Goal: Check status: Check status

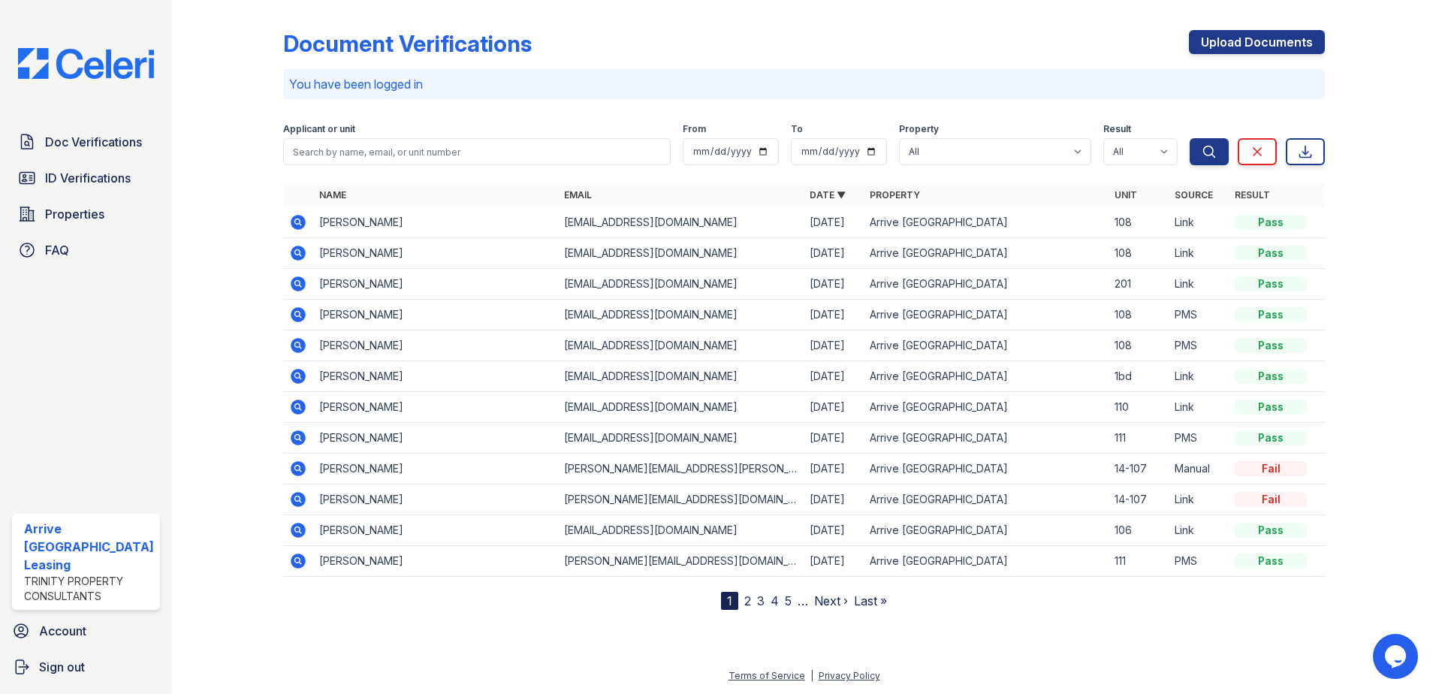
drag, startPoint x: 119, startPoint y: 140, endPoint x: 167, endPoint y: 151, distance: 49.9
click at [118, 140] on span "Doc Verifications" at bounding box center [93, 142] width 97 height 18
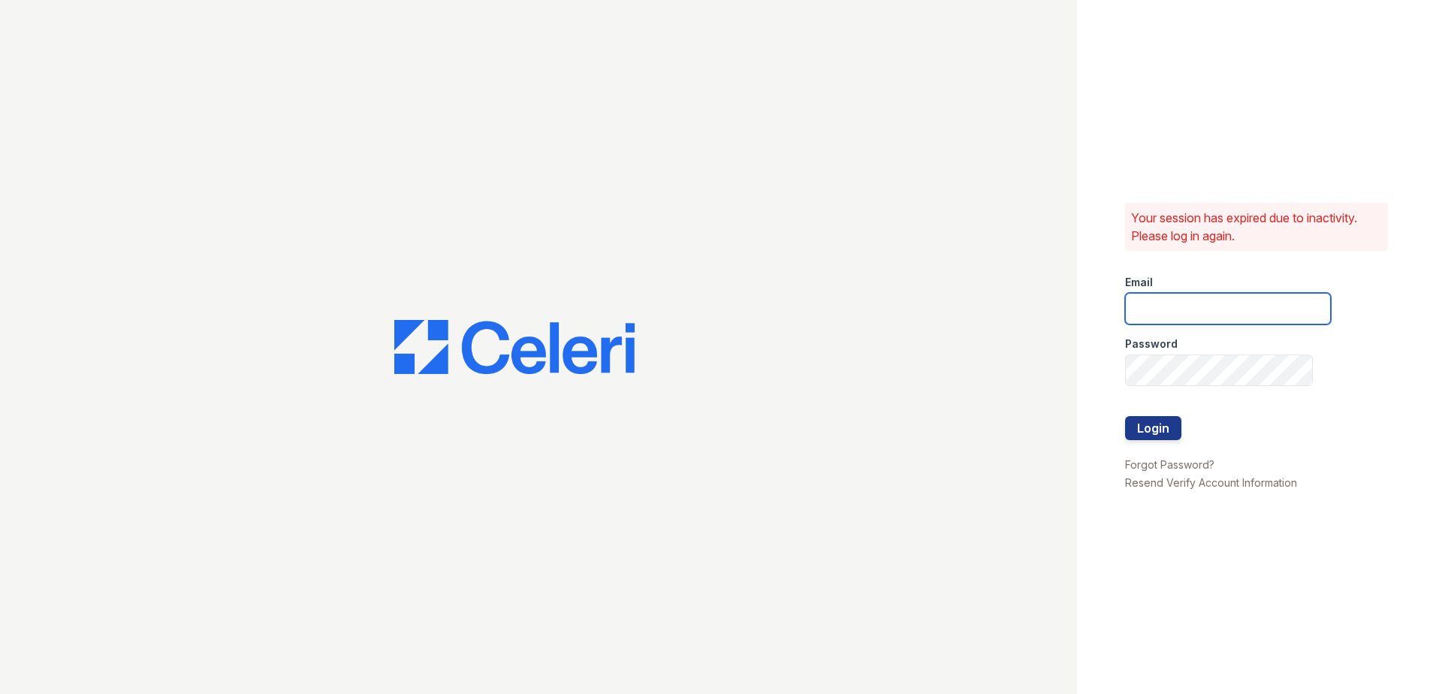
type input "arriveoakbrookheights@trinity-pm.com"
click at [1158, 436] on button "Login" at bounding box center [1153, 428] width 56 height 24
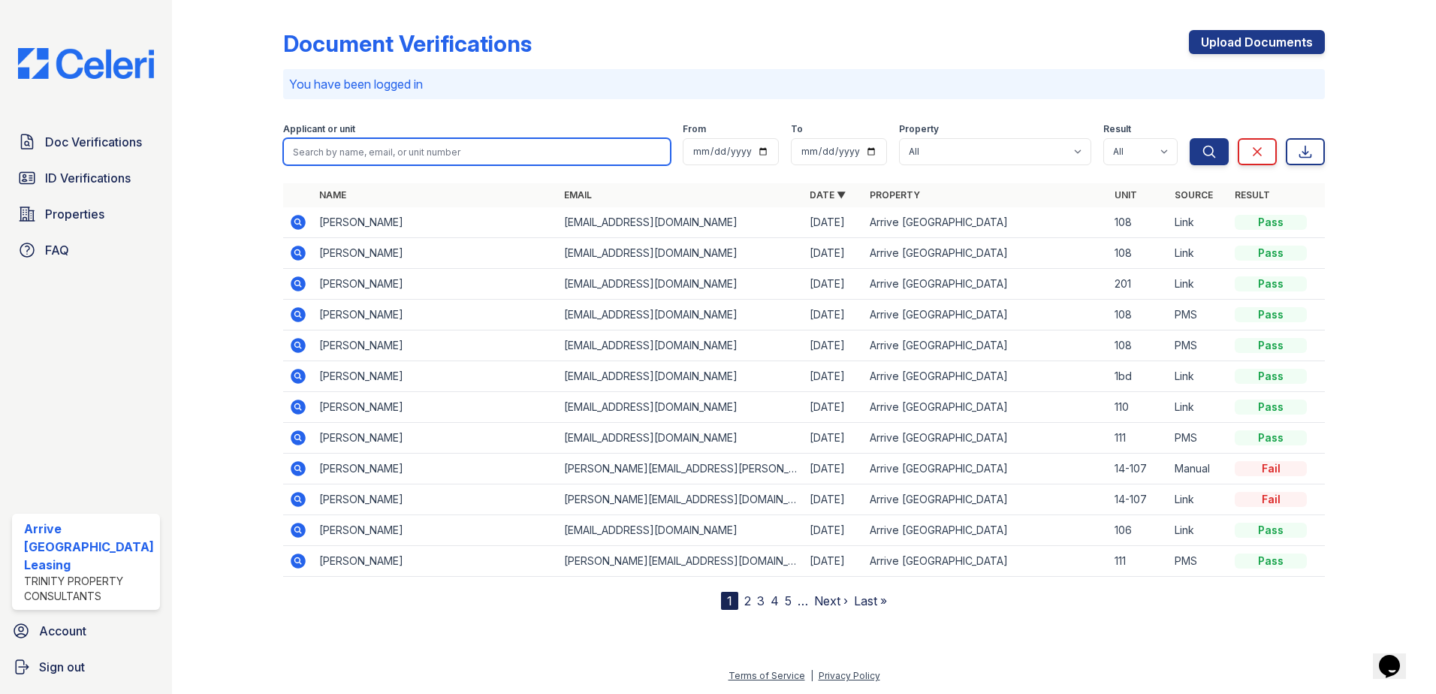
click at [431, 152] on input "search" at bounding box center [477, 151] width 388 height 27
type input "[PERSON_NAME]"
click at [1190, 138] on button "Search" at bounding box center [1209, 151] width 39 height 27
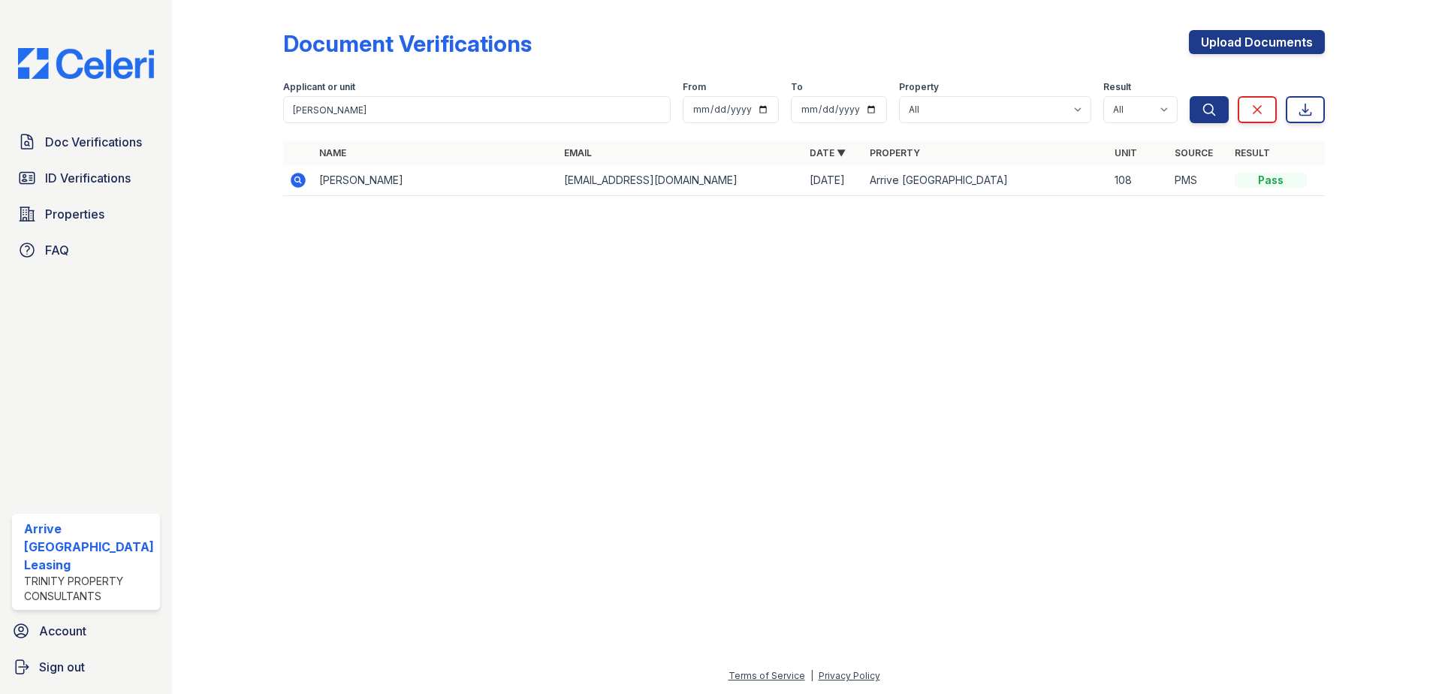
click at [295, 180] on icon at bounding box center [297, 179] width 4 height 4
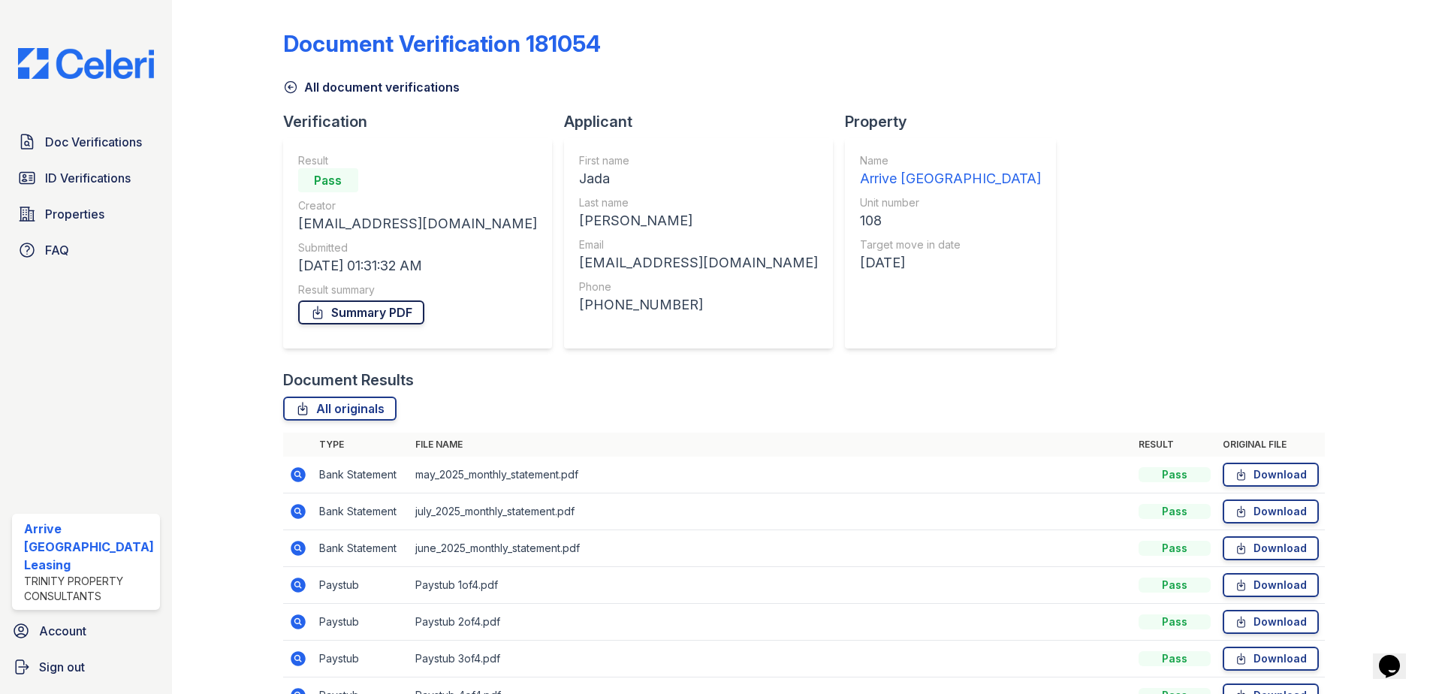
click at [362, 311] on link "Summary PDF" at bounding box center [361, 312] width 126 height 24
click at [89, 138] on span "Doc Verifications" at bounding box center [93, 142] width 97 height 18
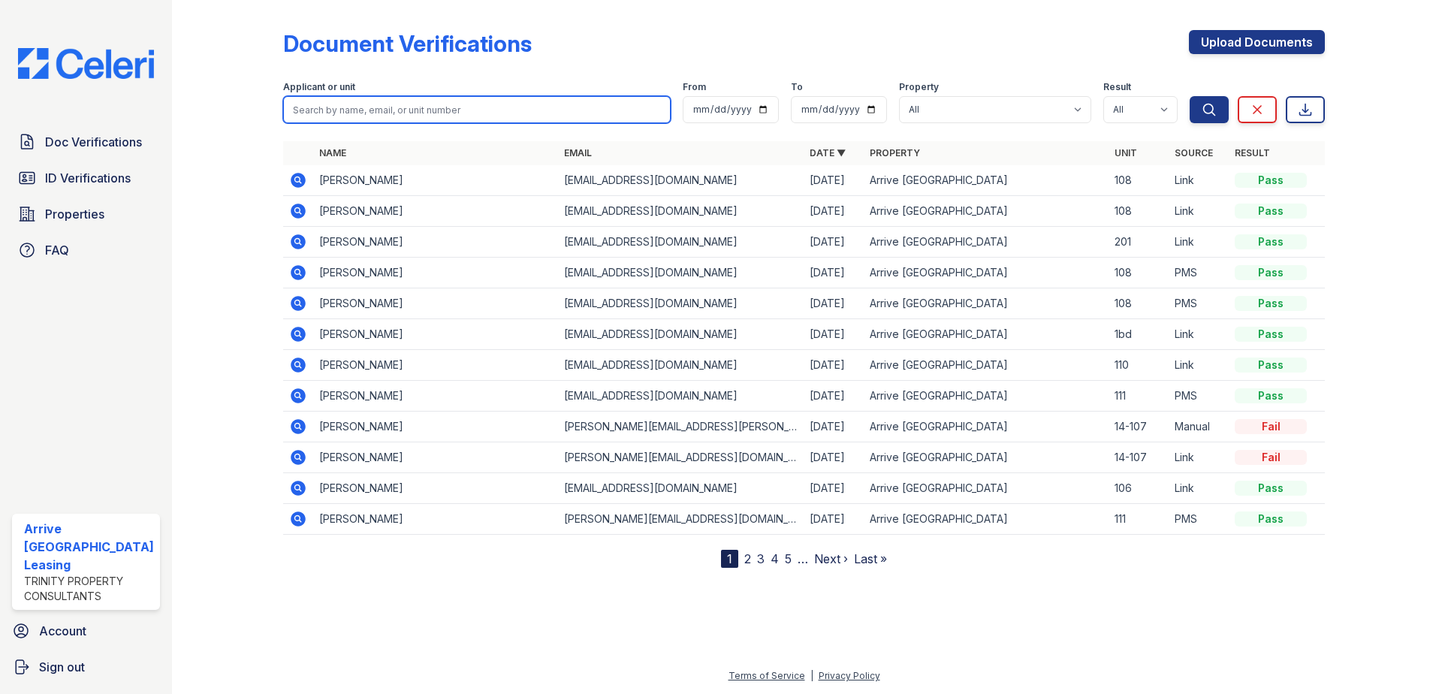
click at [364, 116] on input "search" at bounding box center [477, 109] width 388 height 27
type input "donnisha"
click at [1190, 96] on button "Search" at bounding box center [1209, 109] width 39 height 27
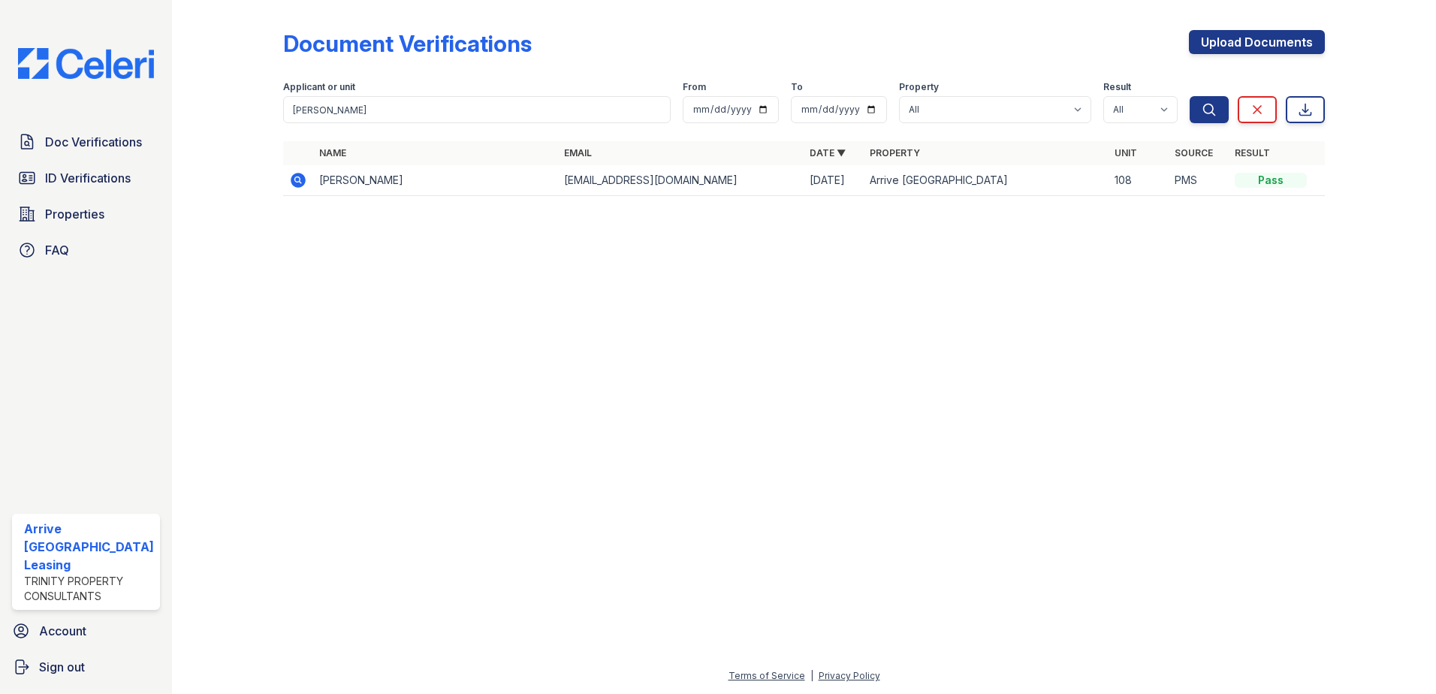
click at [295, 182] on icon at bounding box center [298, 180] width 18 height 18
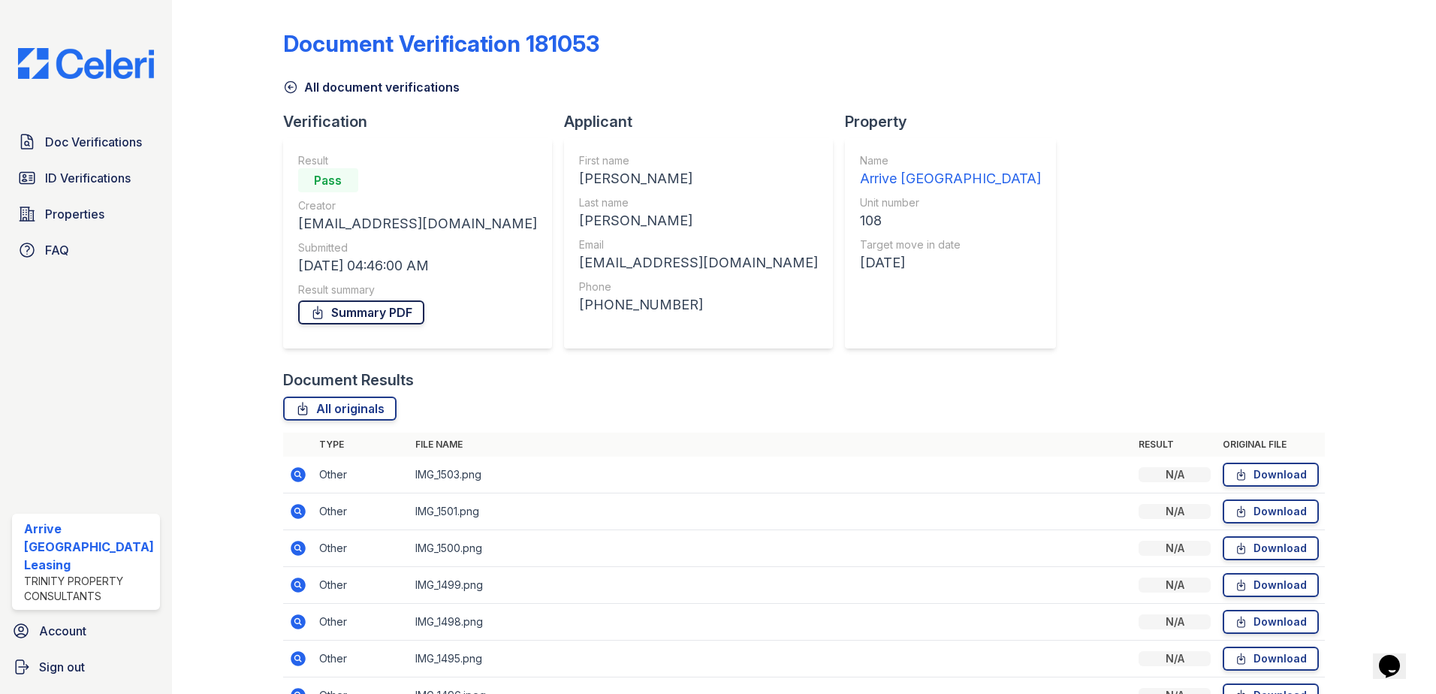
click at [360, 322] on link "Summary PDF" at bounding box center [361, 312] width 126 height 24
click at [95, 173] on span "ID Verifications" at bounding box center [88, 178] width 86 height 18
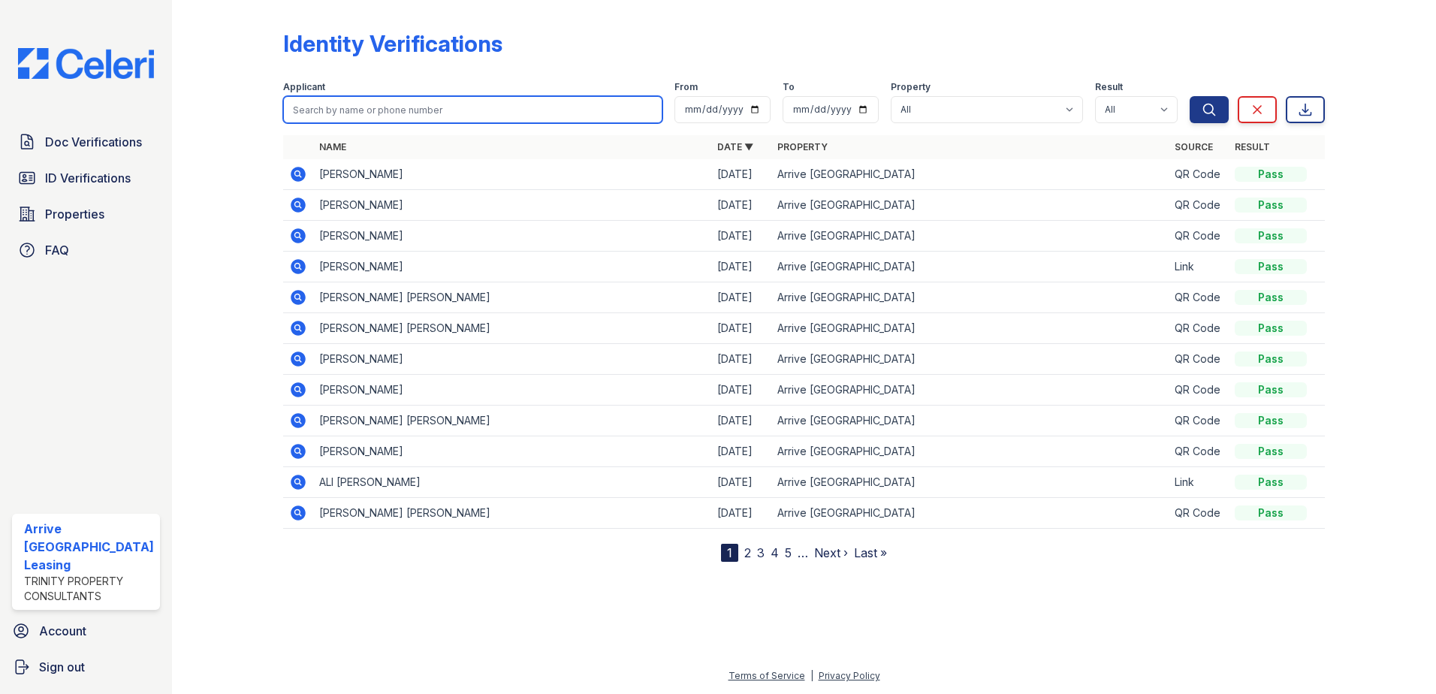
click at [337, 113] on input "search" at bounding box center [473, 109] width 380 height 27
type input "jada"
click at [1190, 96] on button "Search" at bounding box center [1209, 109] width 39 height 27
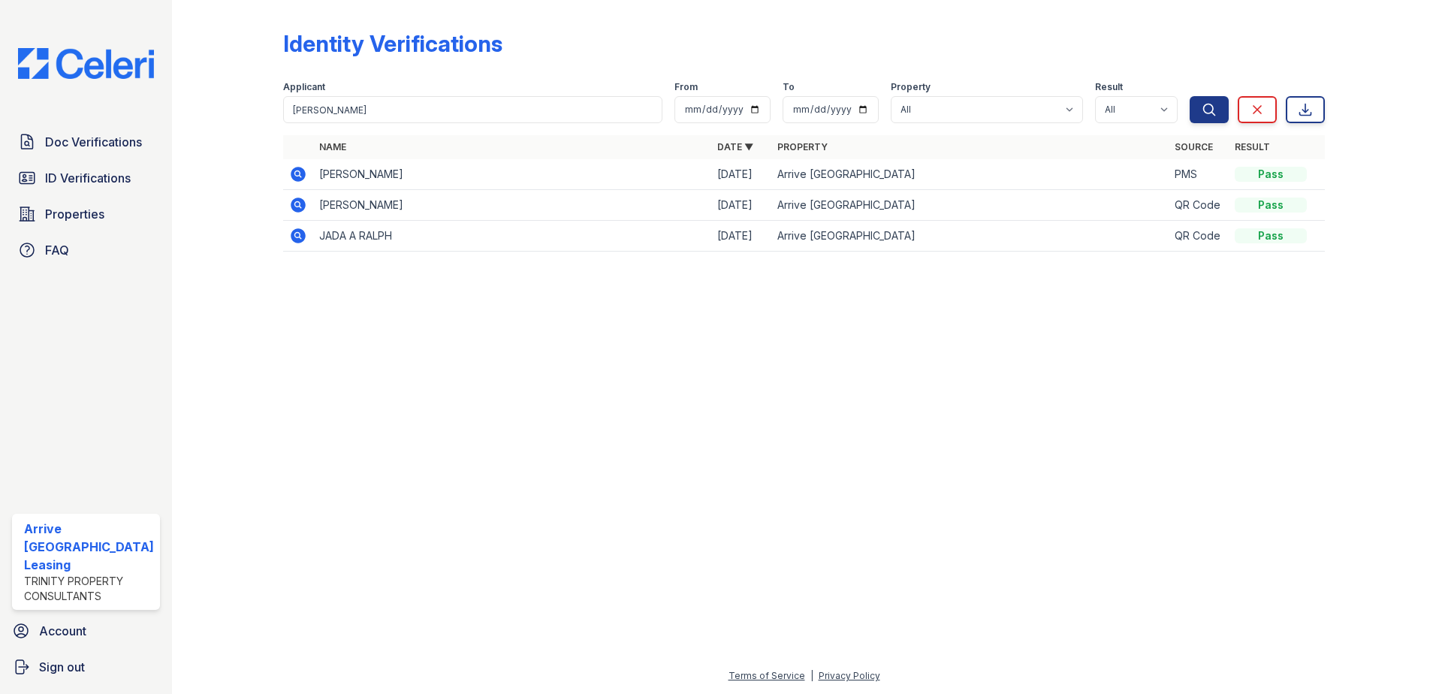
click at [295, 177] on icon at bounding box center [298, 174] width 15 height 15
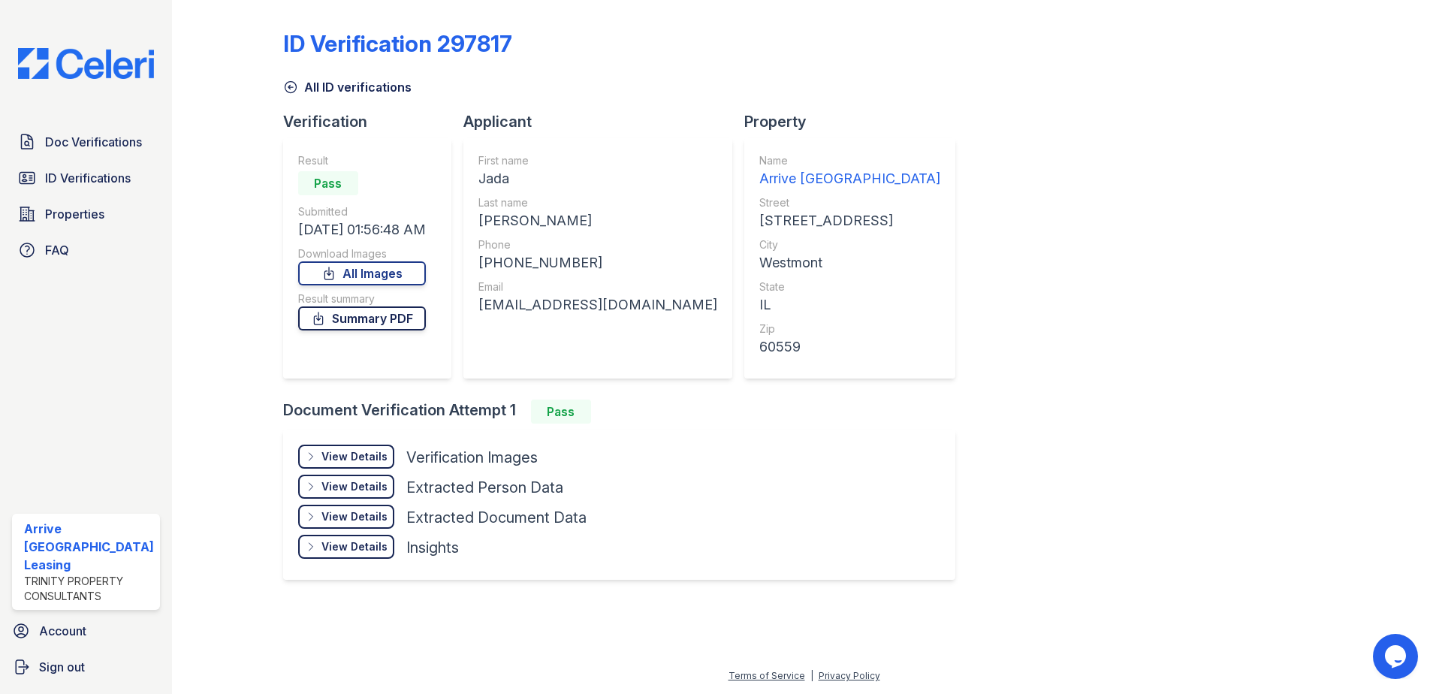
click at [368, 320] on link "Summary PDF" at bounding box center [362, 318] width 128 height 24
click at [115, 175] on span "ID Verifications" at bounding box center [88, 178] width 86 height 18
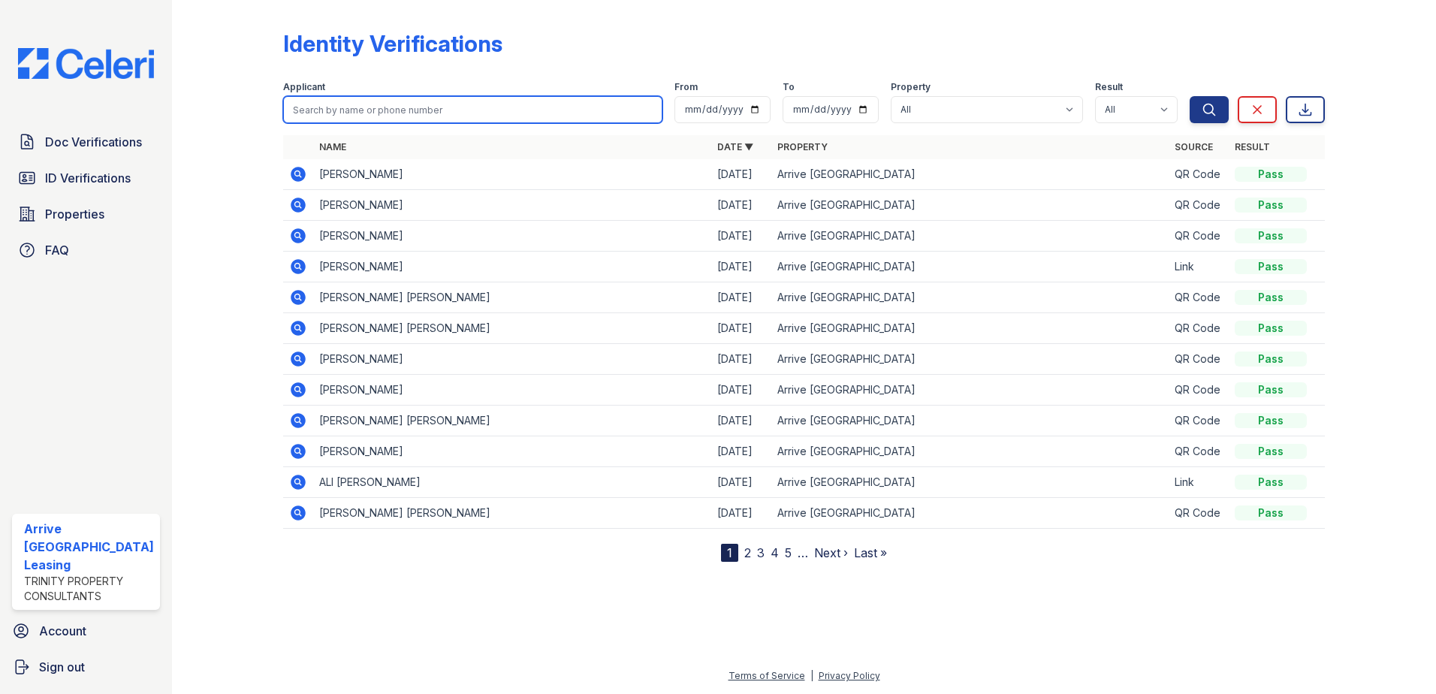
click at [326, 112] on input "search" at bounding box center [473, 109] width 380 height 27
type input "donnisha"
click at [1190, 96] on button "Search" at bounding box center [1209, 109] width 39 height 27
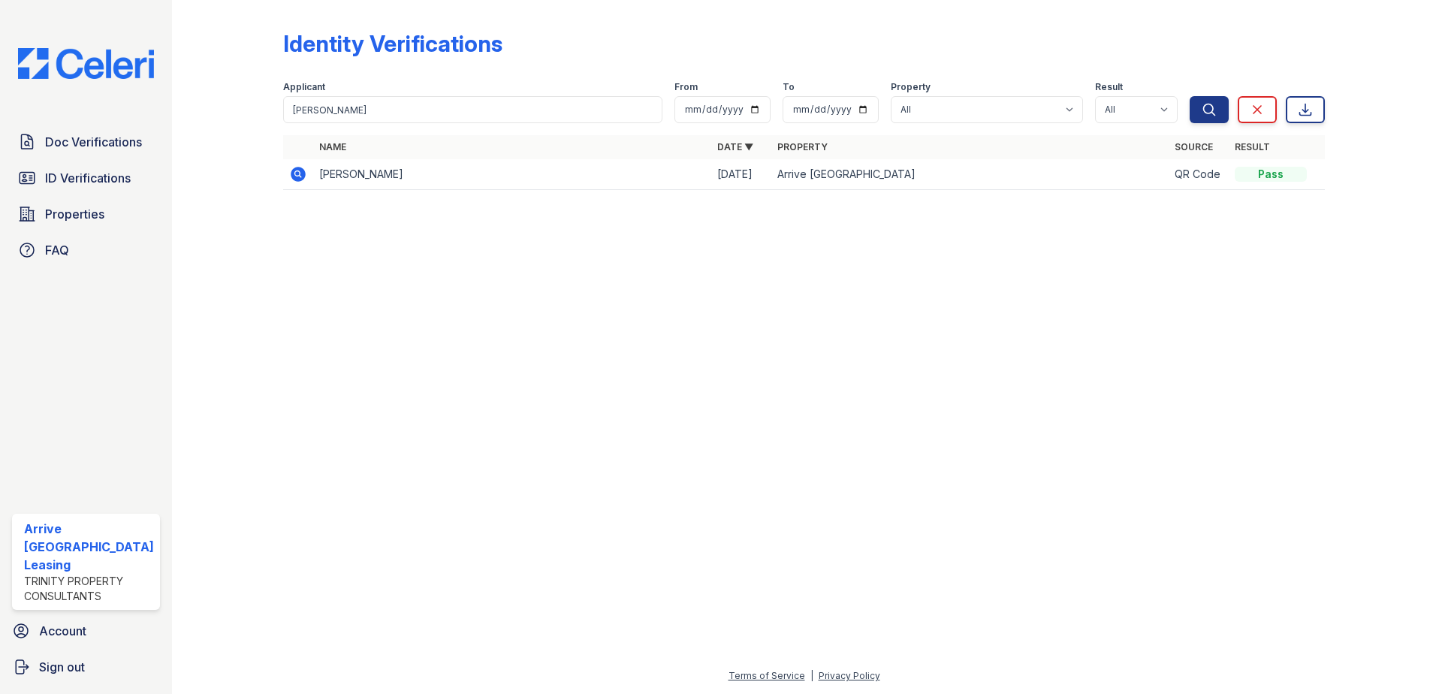
click at [298, 170] on icon at bounding box center [298, 174] width 15 height 15
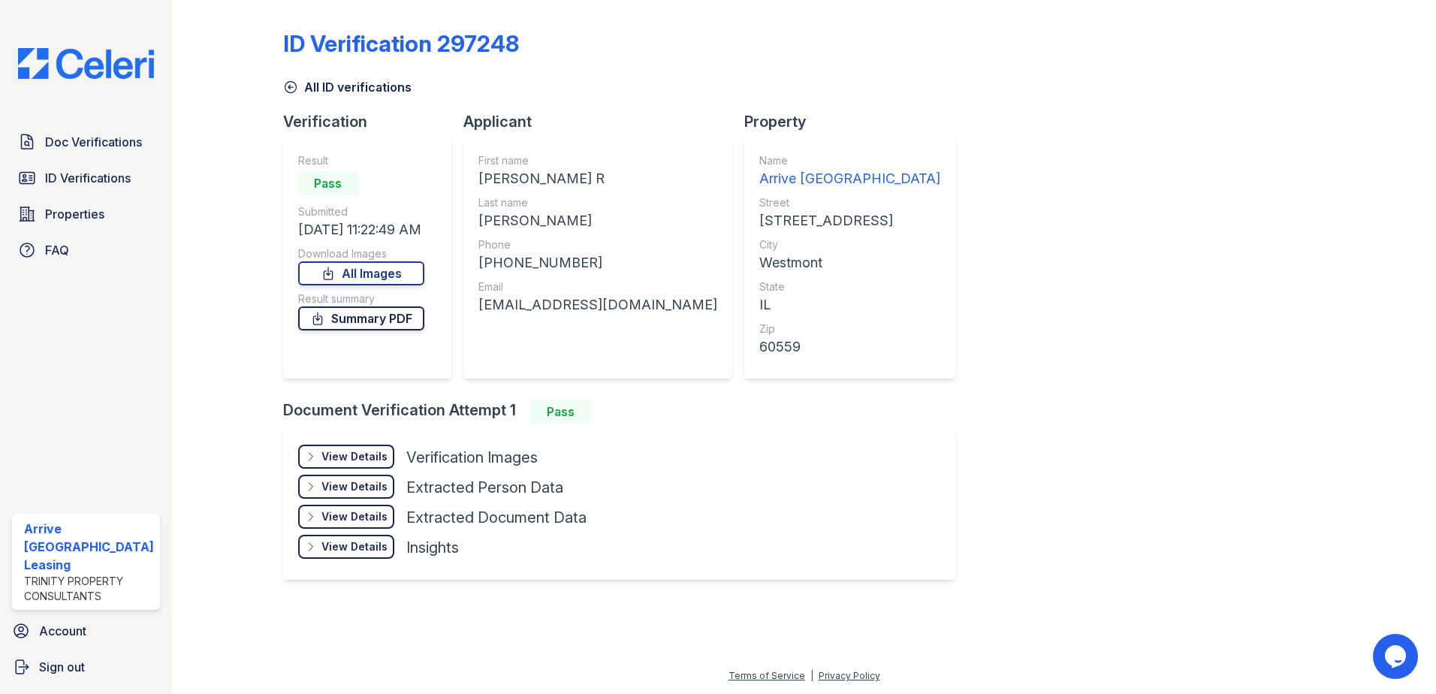
click at [349, 317] on link "Summary PDF" at bounding box center [361, 318] width 126 height 24
